Goal: Task Accomplishment & Management: Complete application form

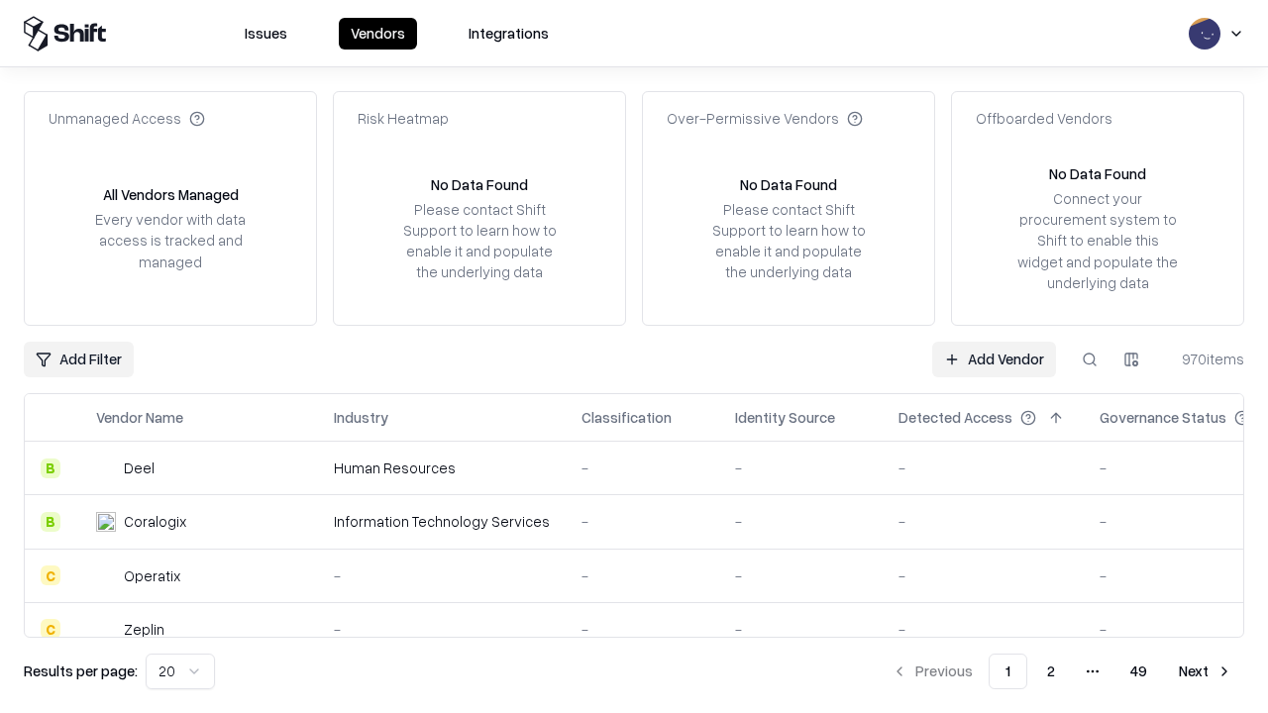
click at [994, 359] on link "Add Vendor" at bounding box center [994, 360] width 124 height 36
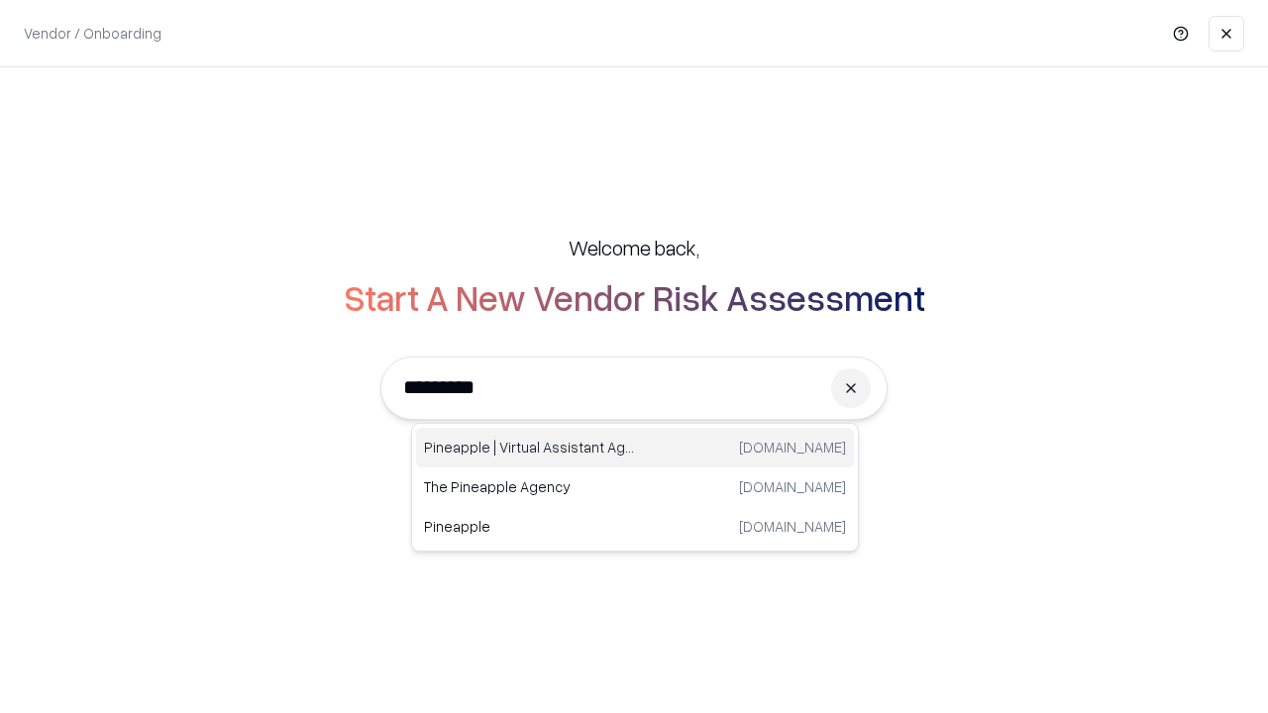
click at [635, 448] on div "Pineapple | Virtual Assistant Agency trypineapple.com" at bounding box center [635, 448] width 438 height 40
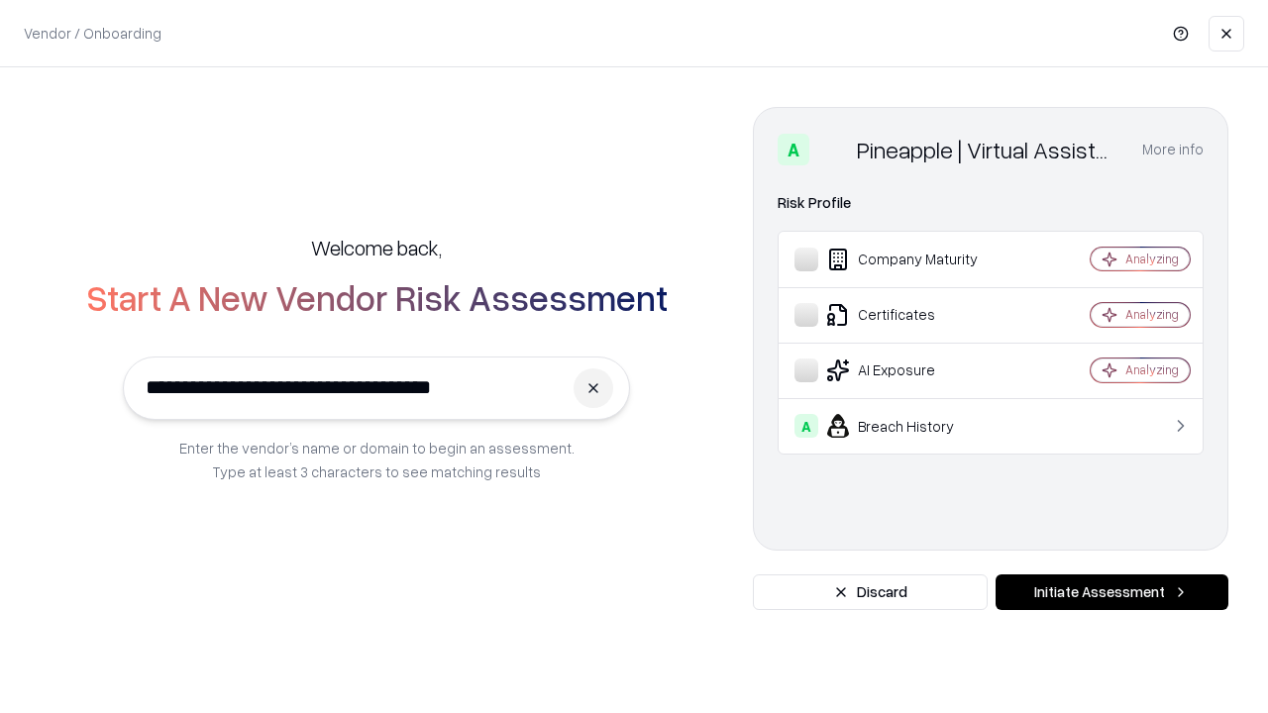
type input "**********"
click at [1112, 593] on button "Initiate Assessment" at bounding box center [1112, 593] width 233 height 36
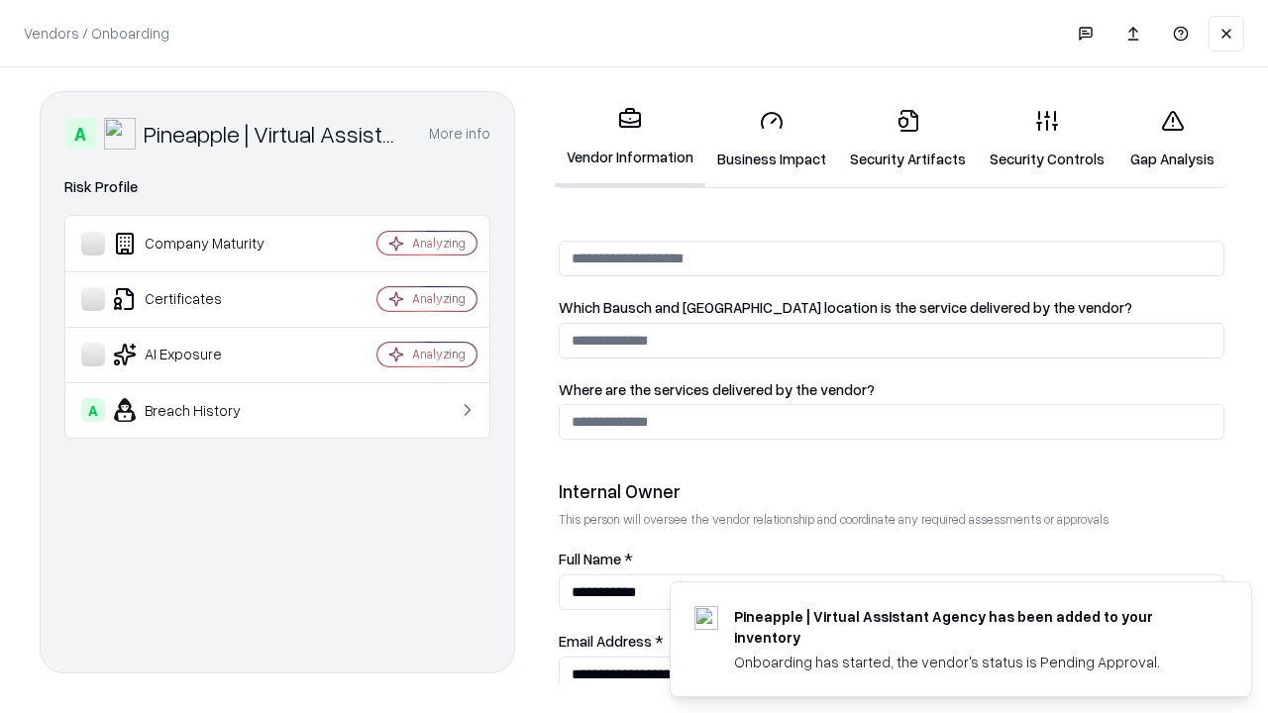
scroll to position [1027, 0]
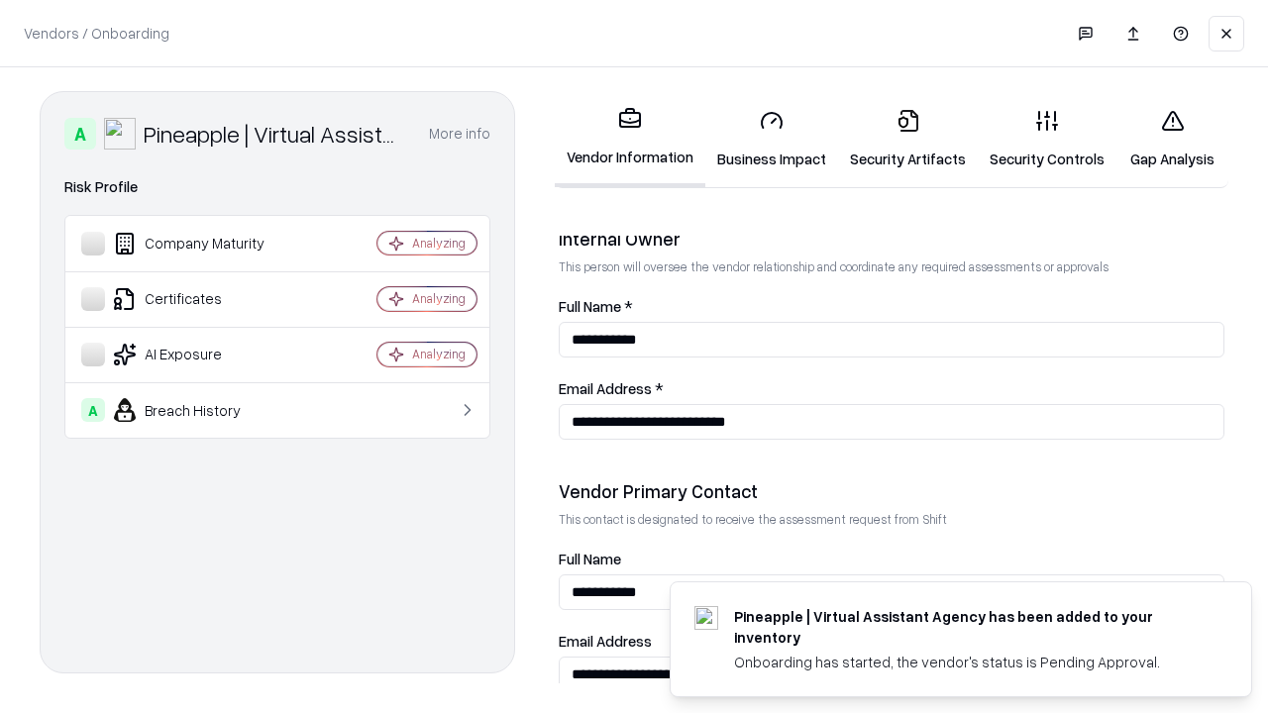
click at [772, 139] on link "Business Impact" at bounding box center [772, 139] width 133 height 92
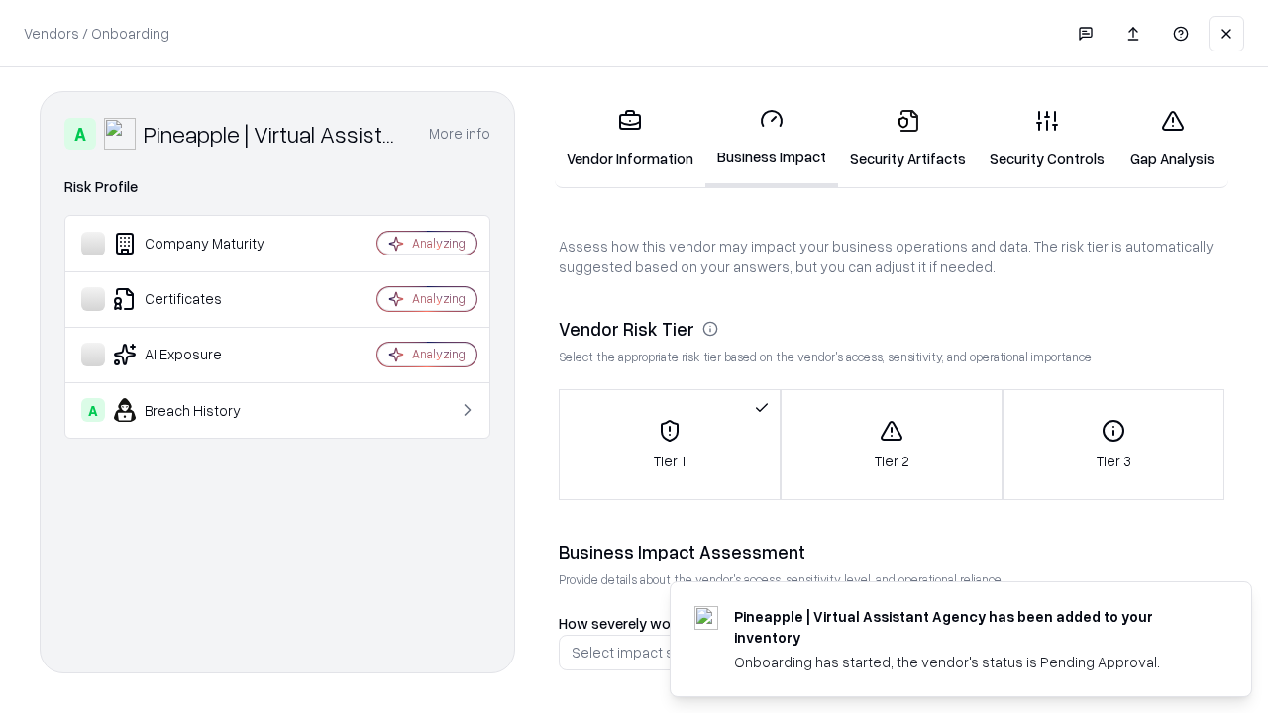
click at [908, 139] on link "Security Artifacts" at bounding box center [908, 139] width 140 height 92
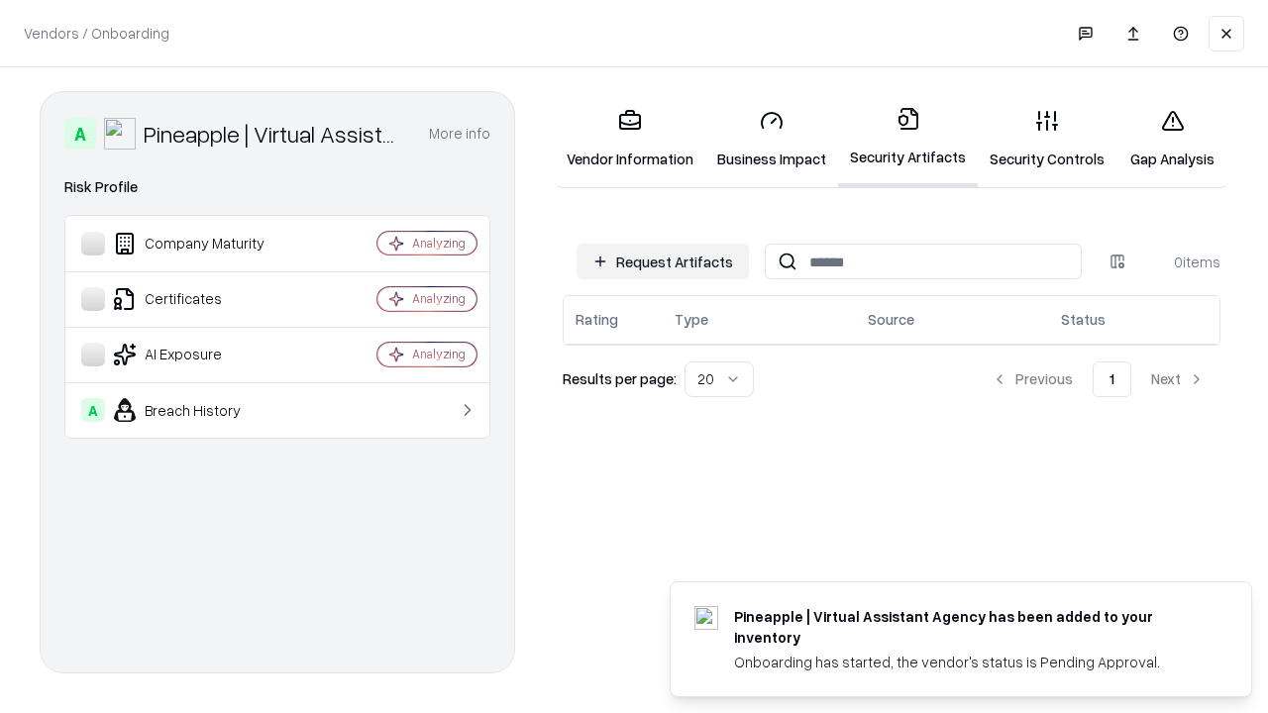
click at [663, 262] on button "Request Artifacts" at bounding box center [663, 262] width 172 height 36
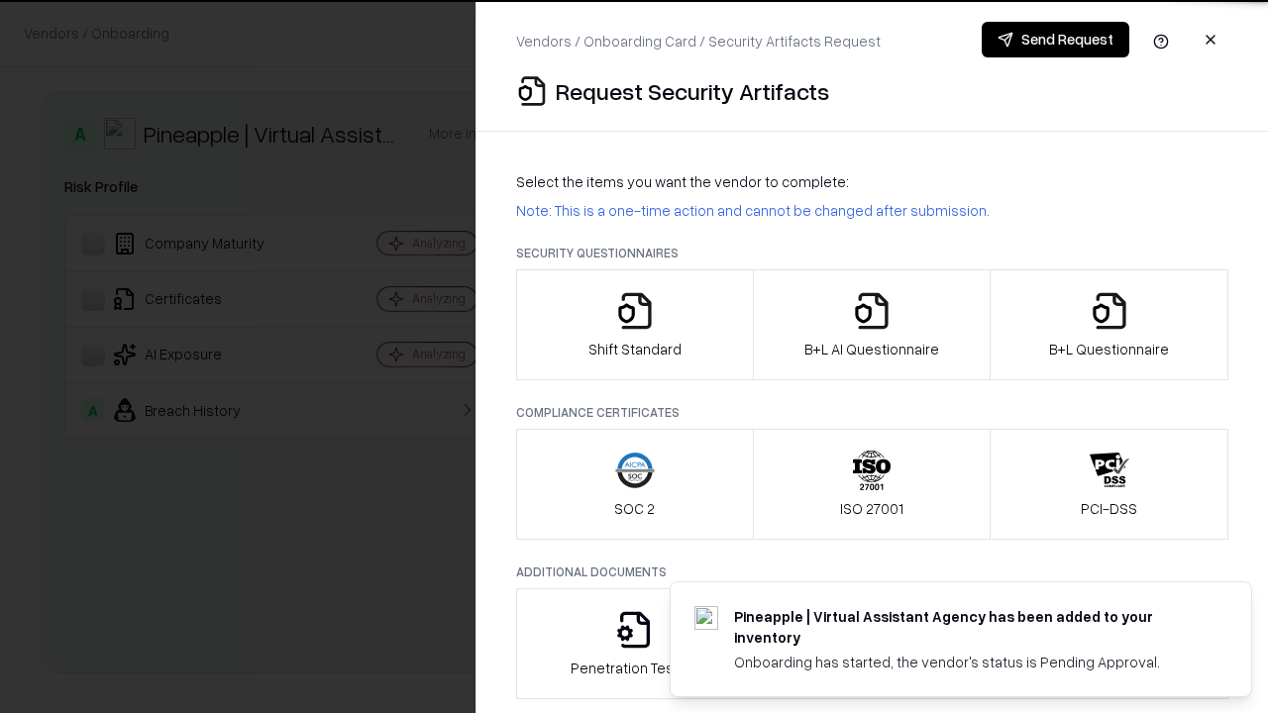
click at [634, 325] on icon "button" at bounding box center [635, 311] width 40 height 40
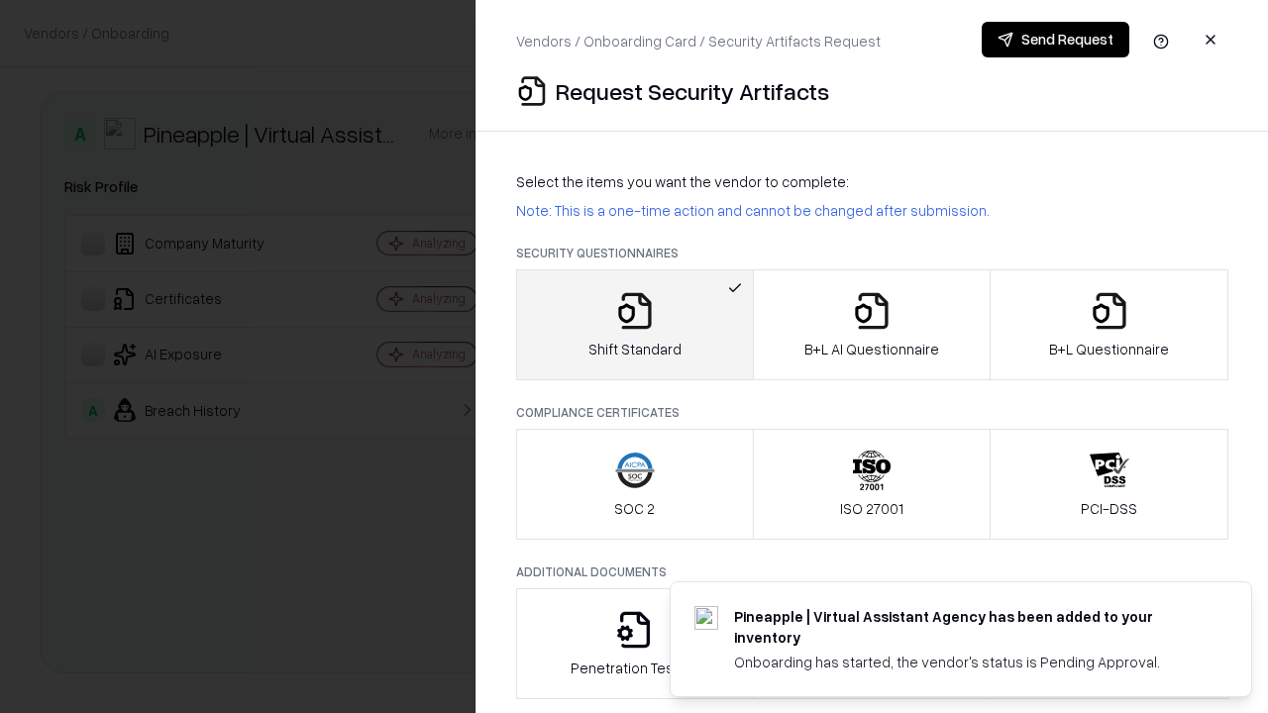
click at [1055, 40] on button "Send Request" at bounding box center [1056, 40] width 148 height 36
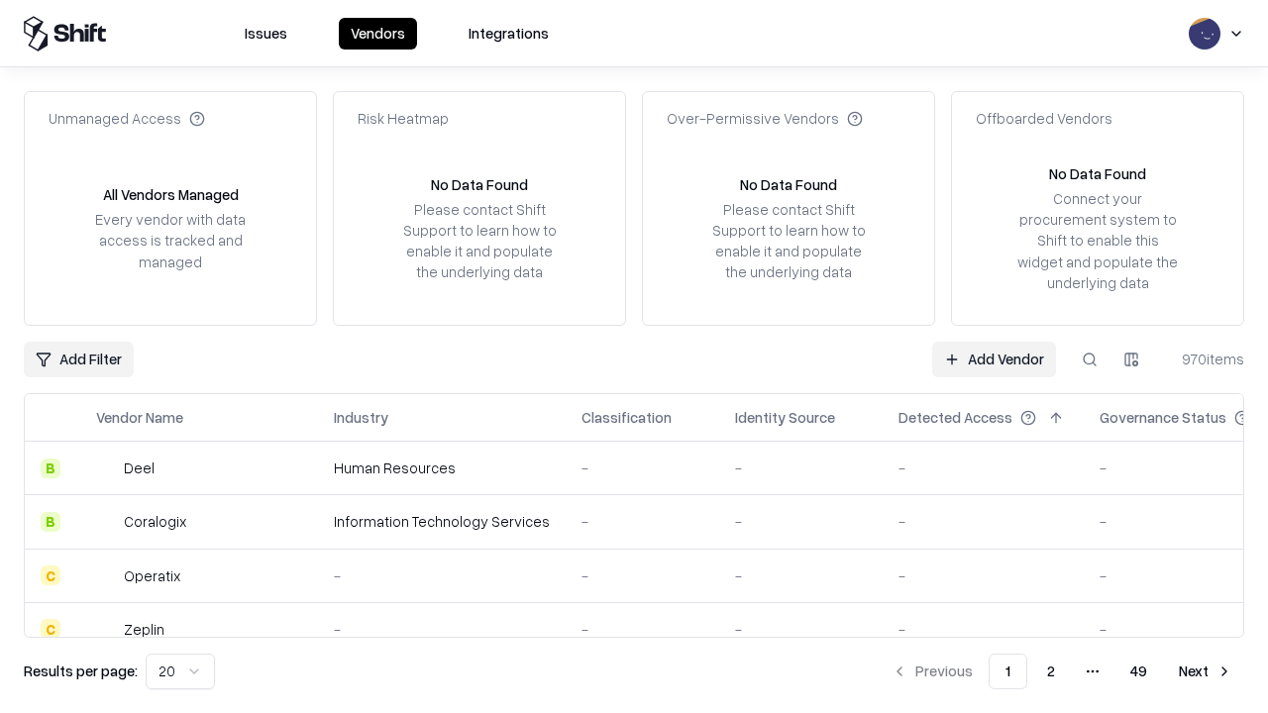
click at [1090, 359] on button at bounding box center [1090, 360] width 36 height 36
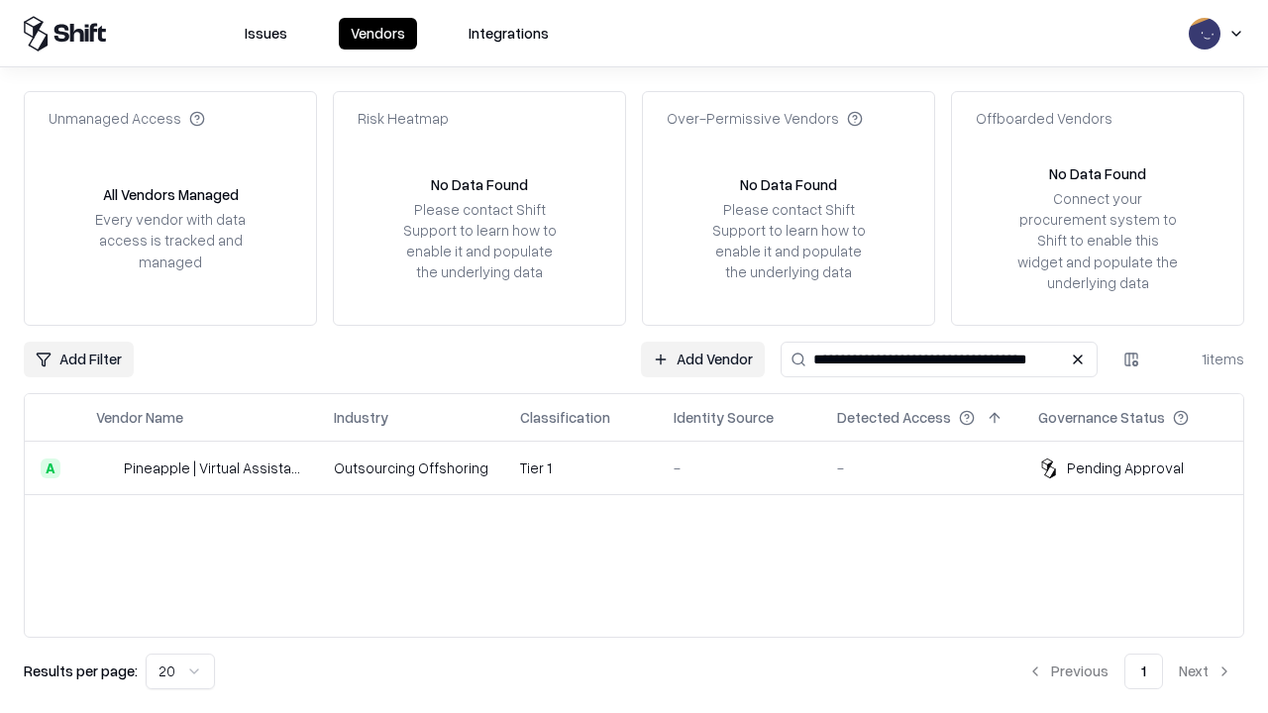
type input "**********"
click at [646, 468] on td "Tier 1" at bounding box center [581, 469] width 154 height 54
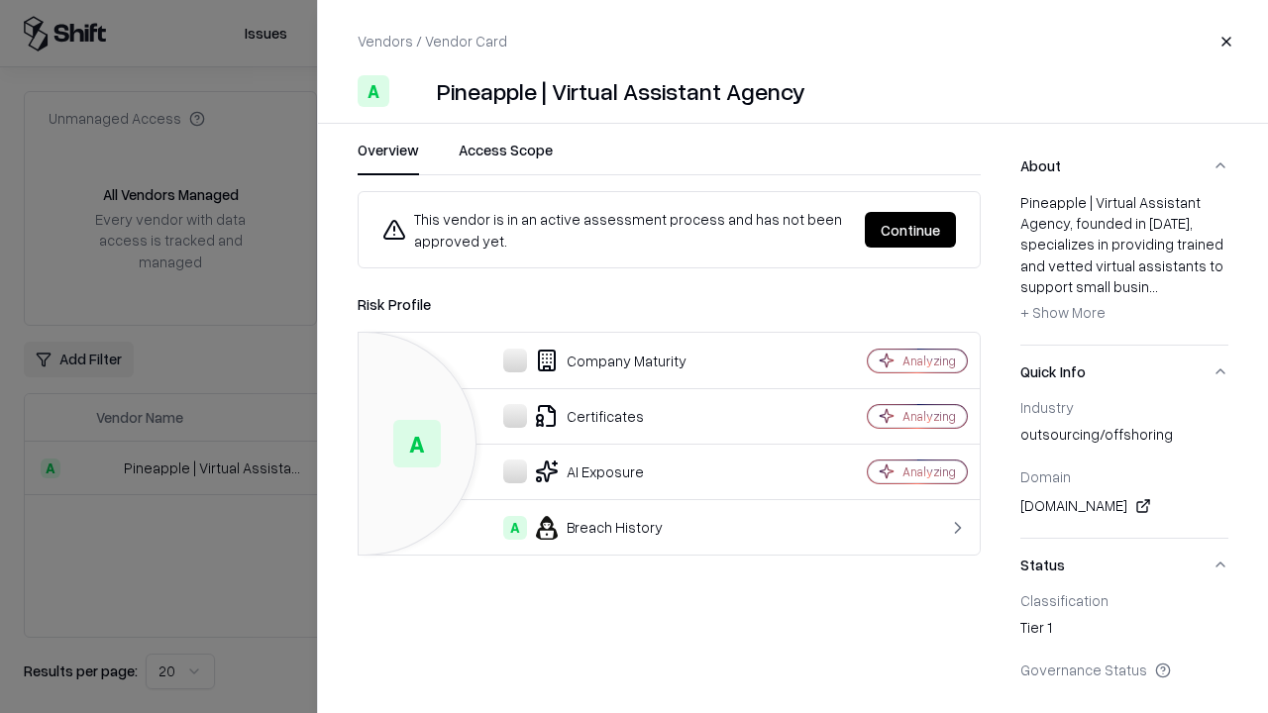
click at [911, 230] on button "Continue" at bounding box center [910, 230] width 91 height 36
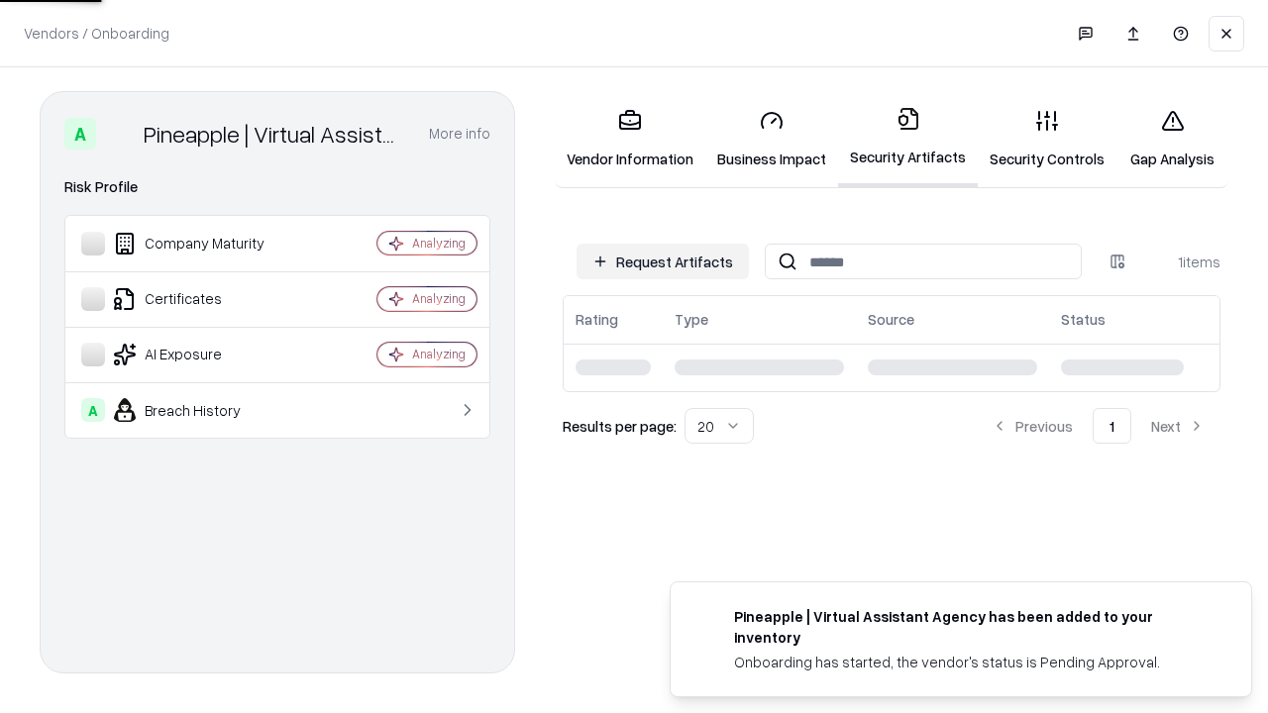
click at [1172, 139] on link "Gap Analysis" at bounding box center [1173, 139] width 112 height 92
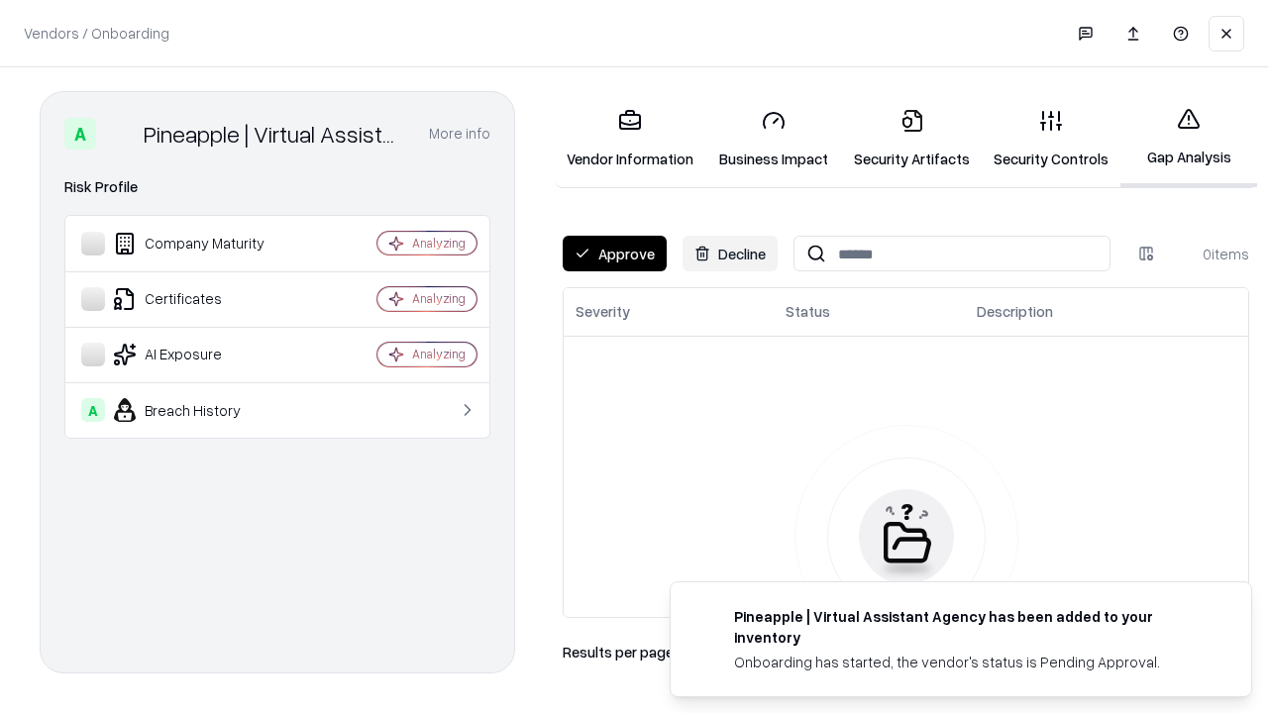
click at [614, 254] on button "Approve" at bounding box center [615, 254] width 104 height 36
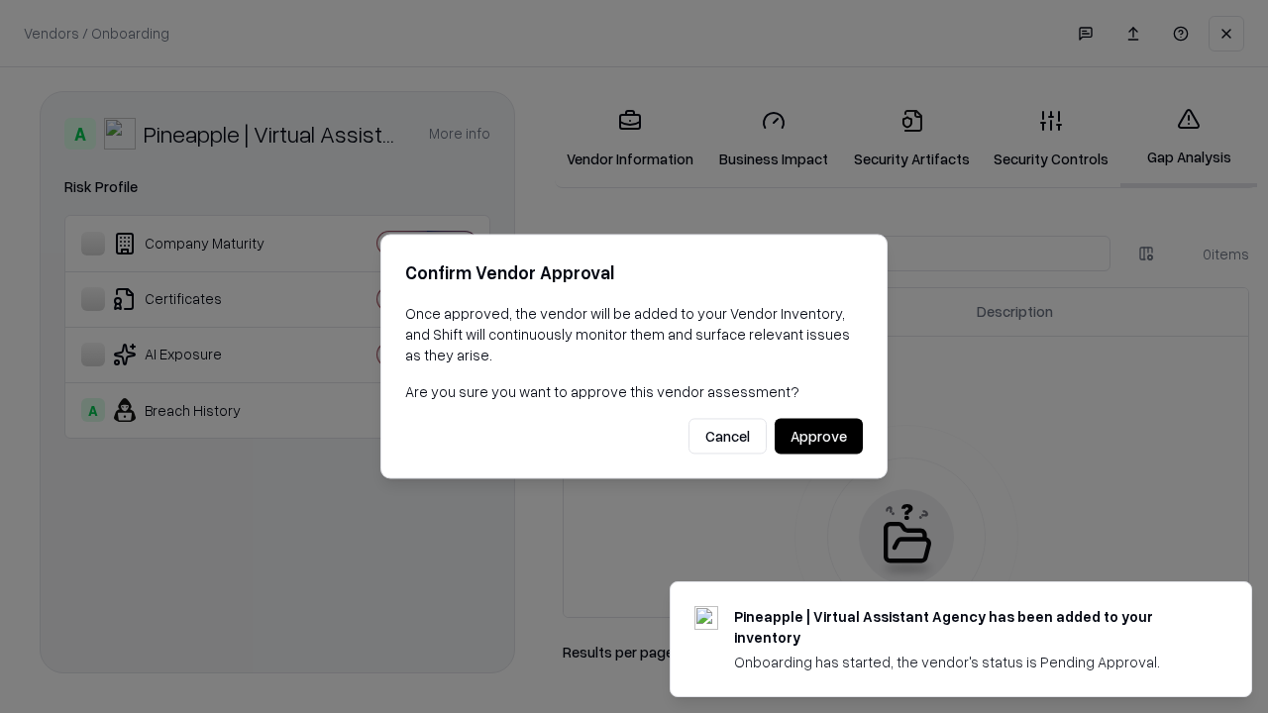
click at [818, 436] on button "Approve" at bounding box center [819, 437] width 88 height 36
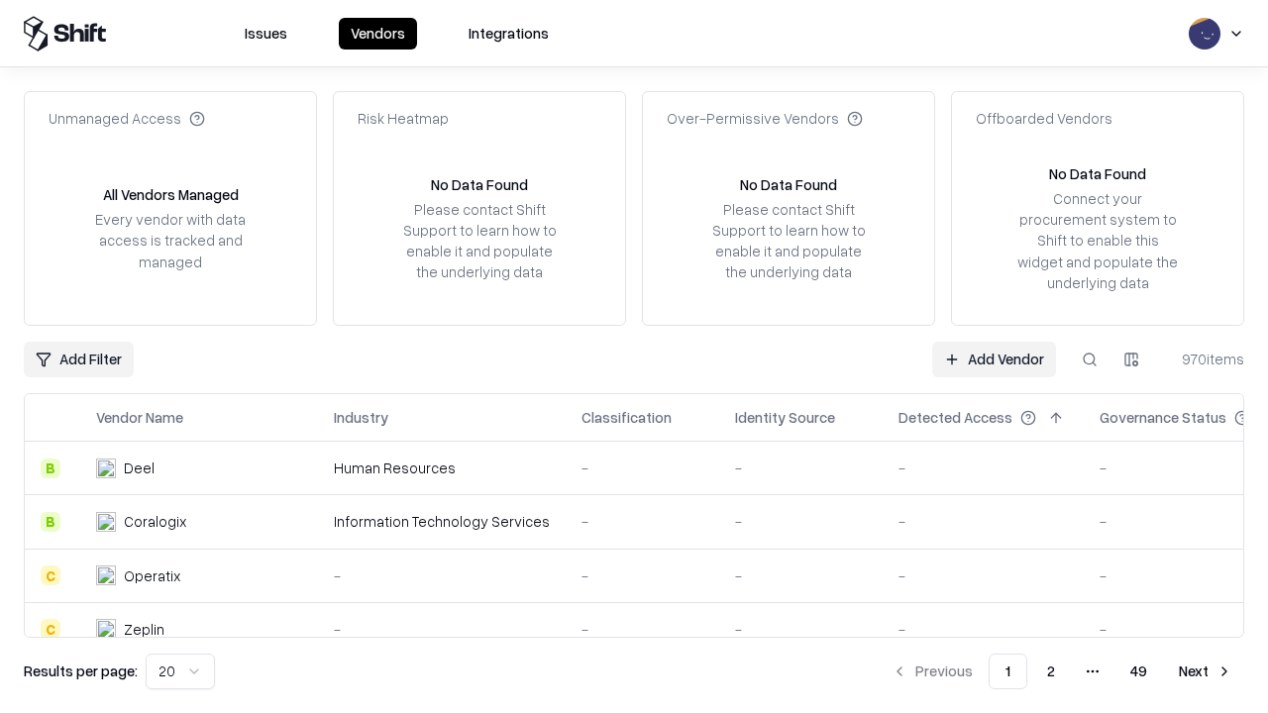
type input "**********"
click at [994, 359] on link "Add Vendor" at bounding box center [994, 360] width 124 height 36
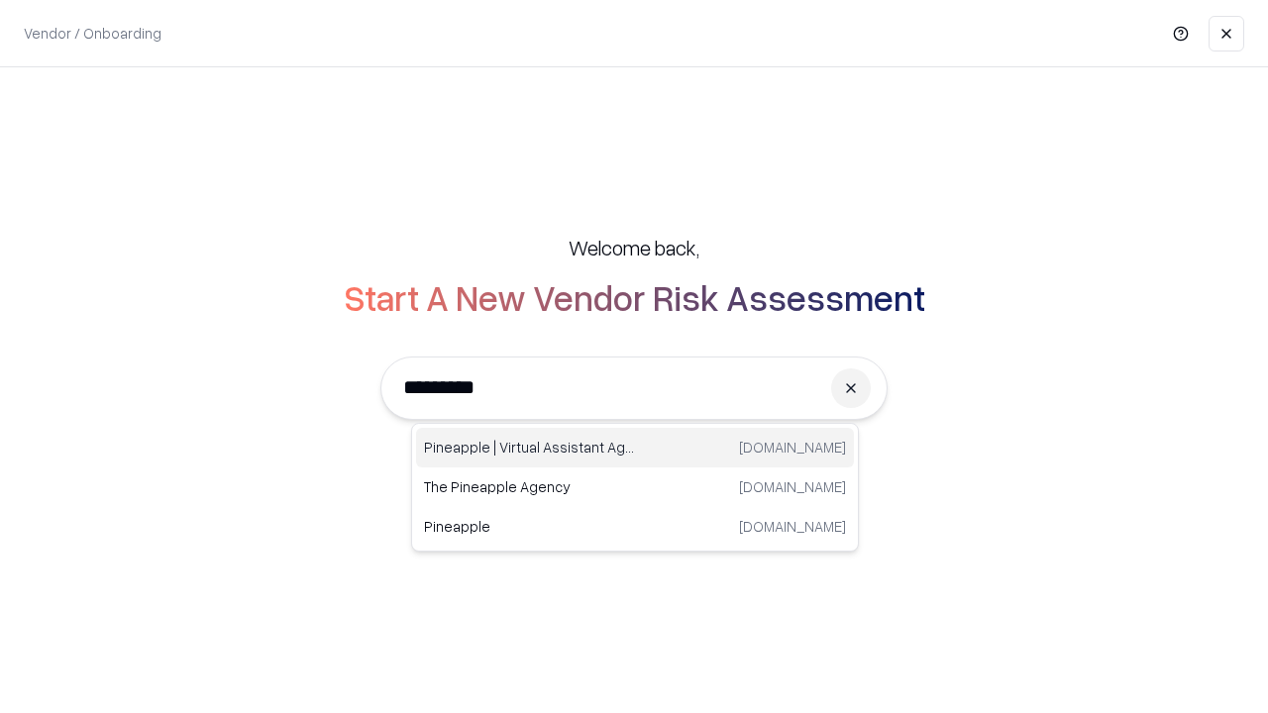
click at [635, 448] on div "Pineapple | Virtual Assistant Agency trypineapple.com" at bounding box center [635, 448] width 438 height 40
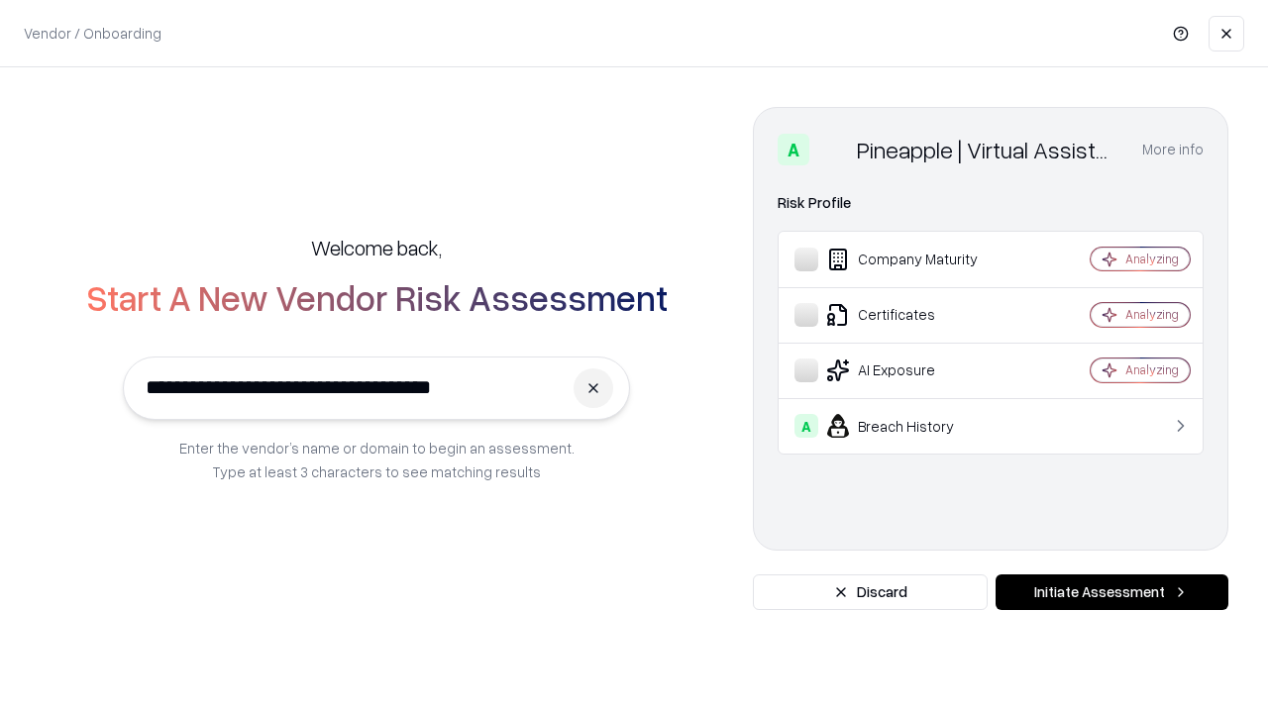
type input "**********"
click at [1112, 593] on button "Initiate Assessment" at bounding box center [1112, 593] width 233 height 36
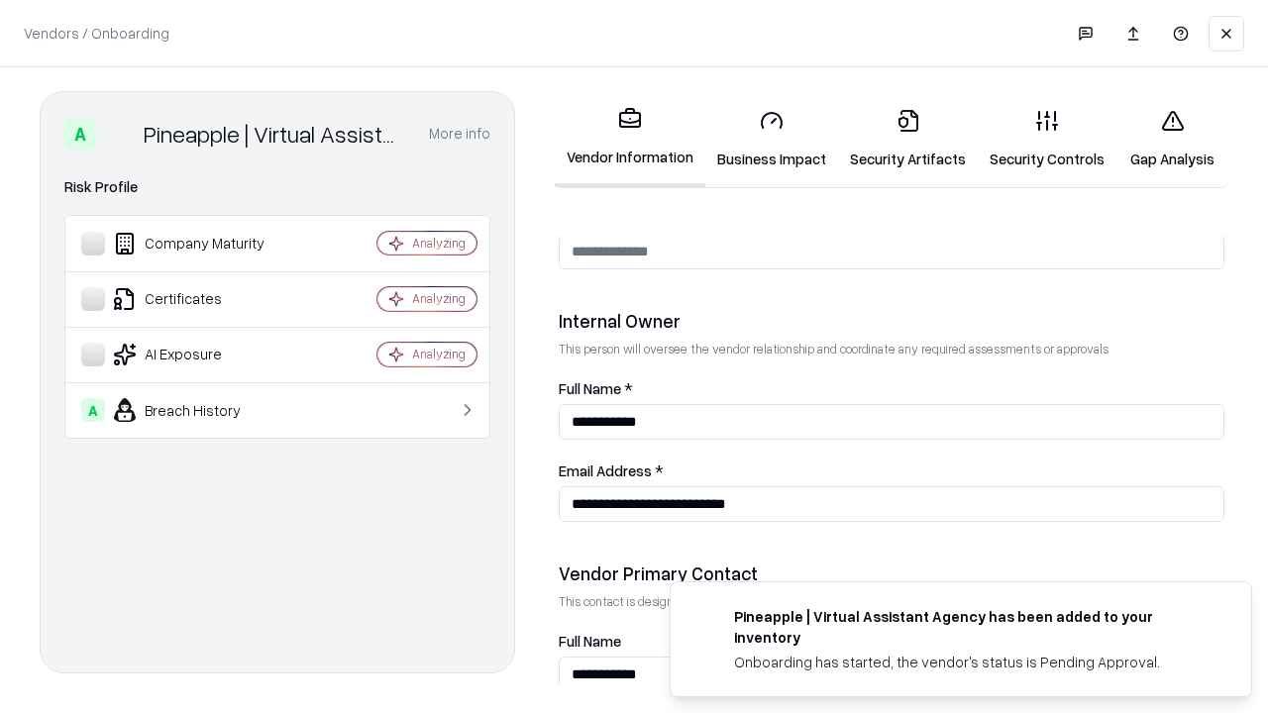
scroll to position [1027, 0]
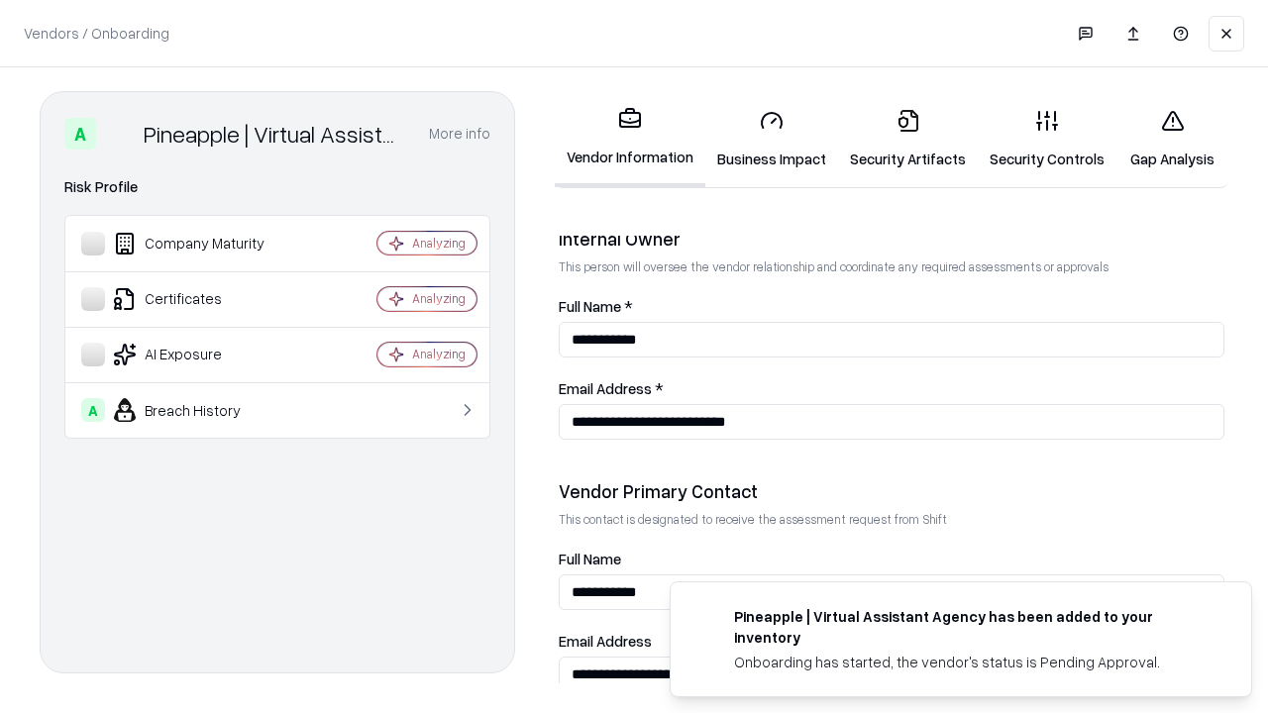
click at [1172, 139] on link "Gap Analysis" at bounding box center [1173, 139] width 112 height 92
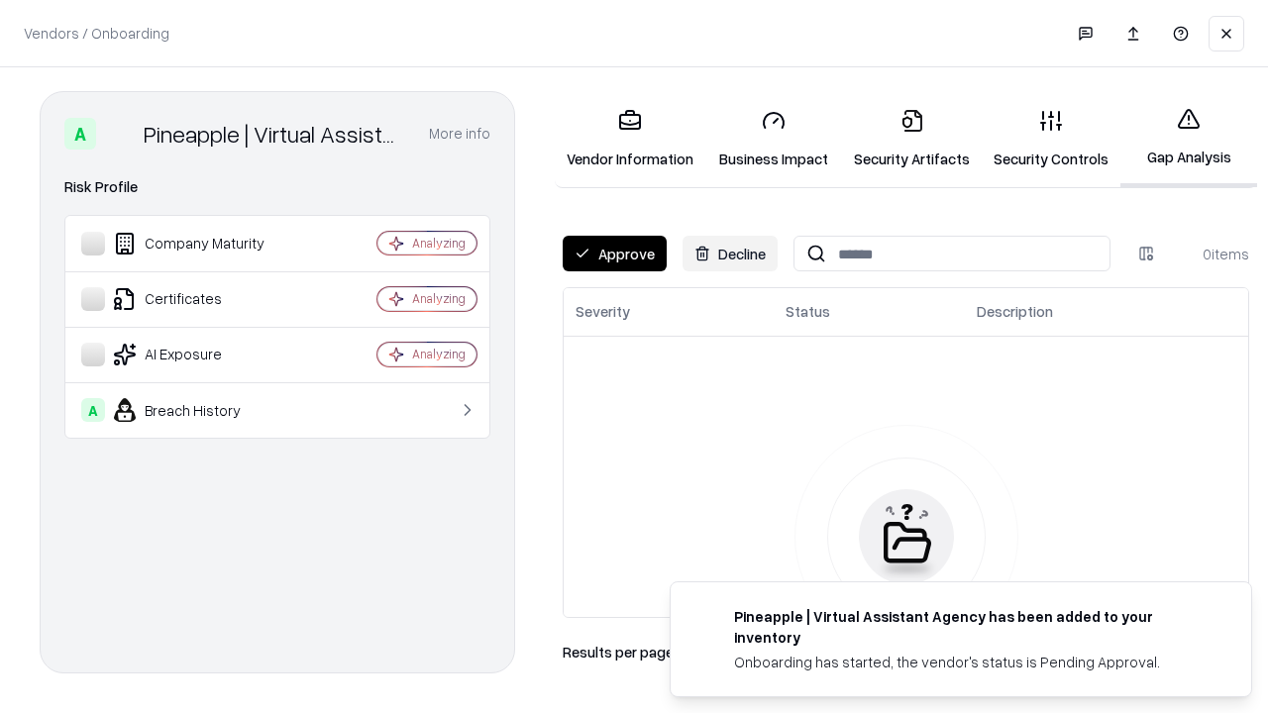
click at [614, 254] on button "Approve" at bounding box center [615, 254] width 104 height 36
